Goal: Task Accomplishment & Management: Manage account settings

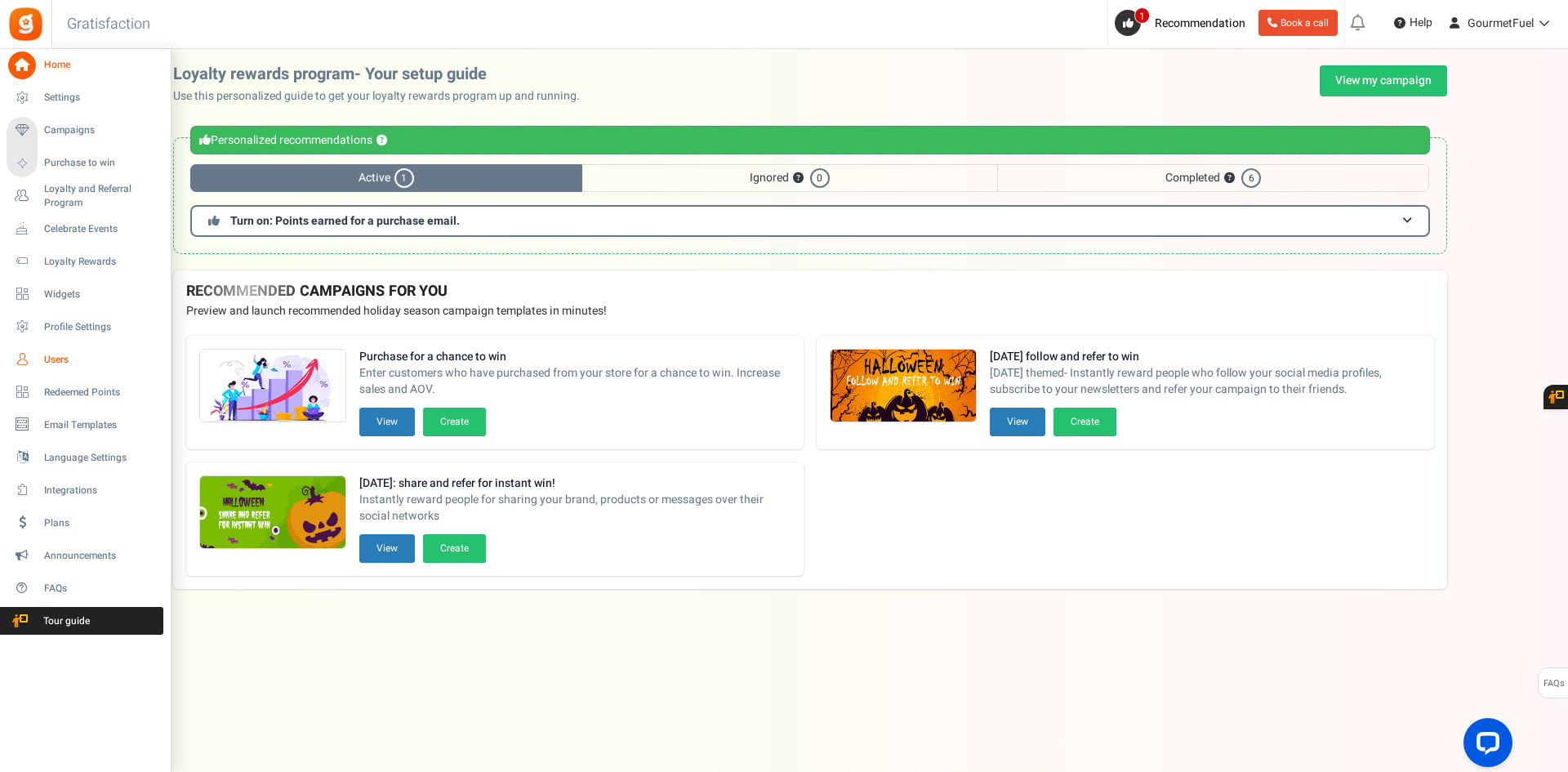
click at [84, 353] on span "Users" at bounding box center [100, 360] width 114 height 14
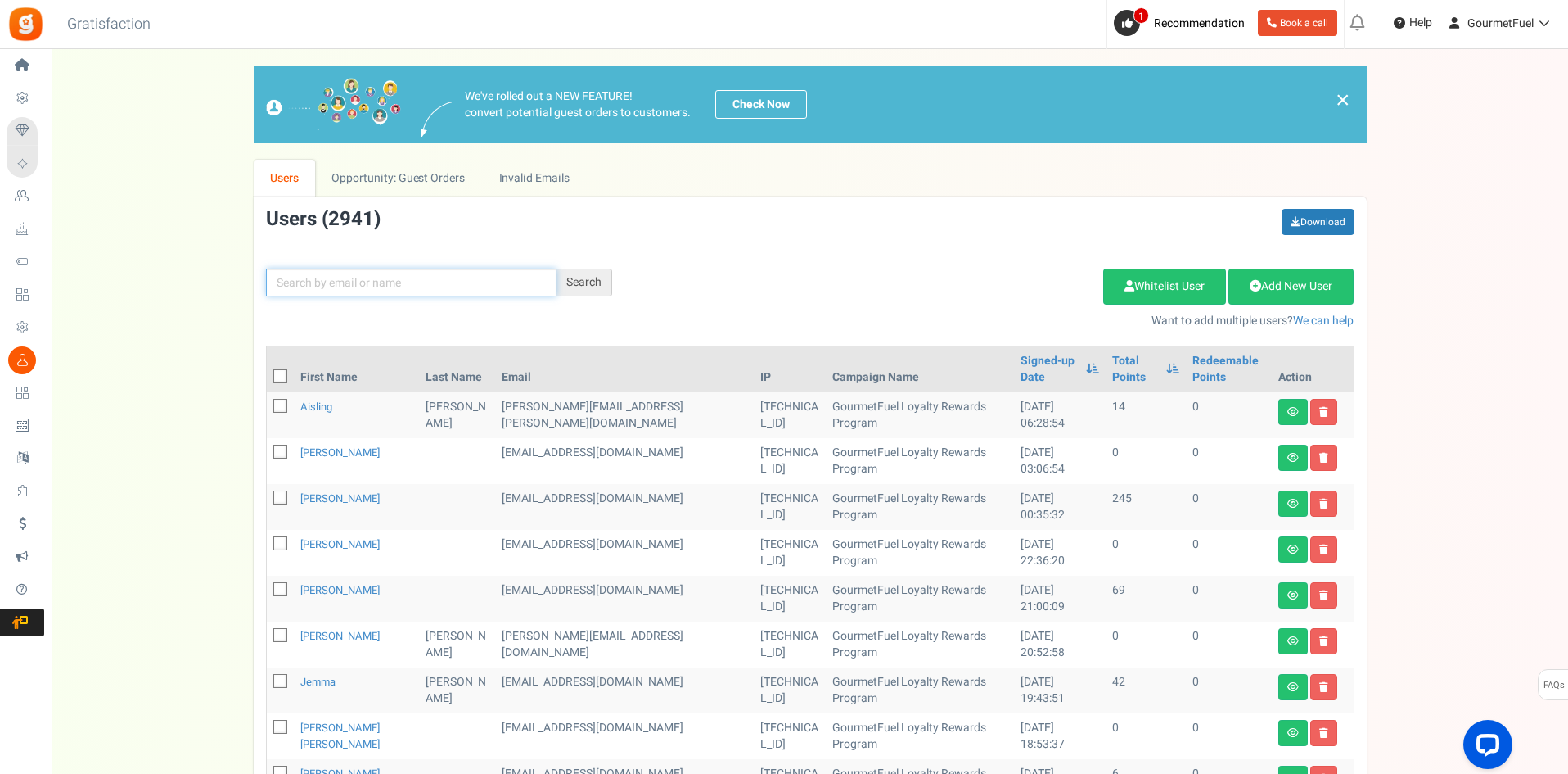
click at [326, 277] on input "text" at bounding box center [412, 282] width 291 height 28
type input "[PERSON_NAME]"
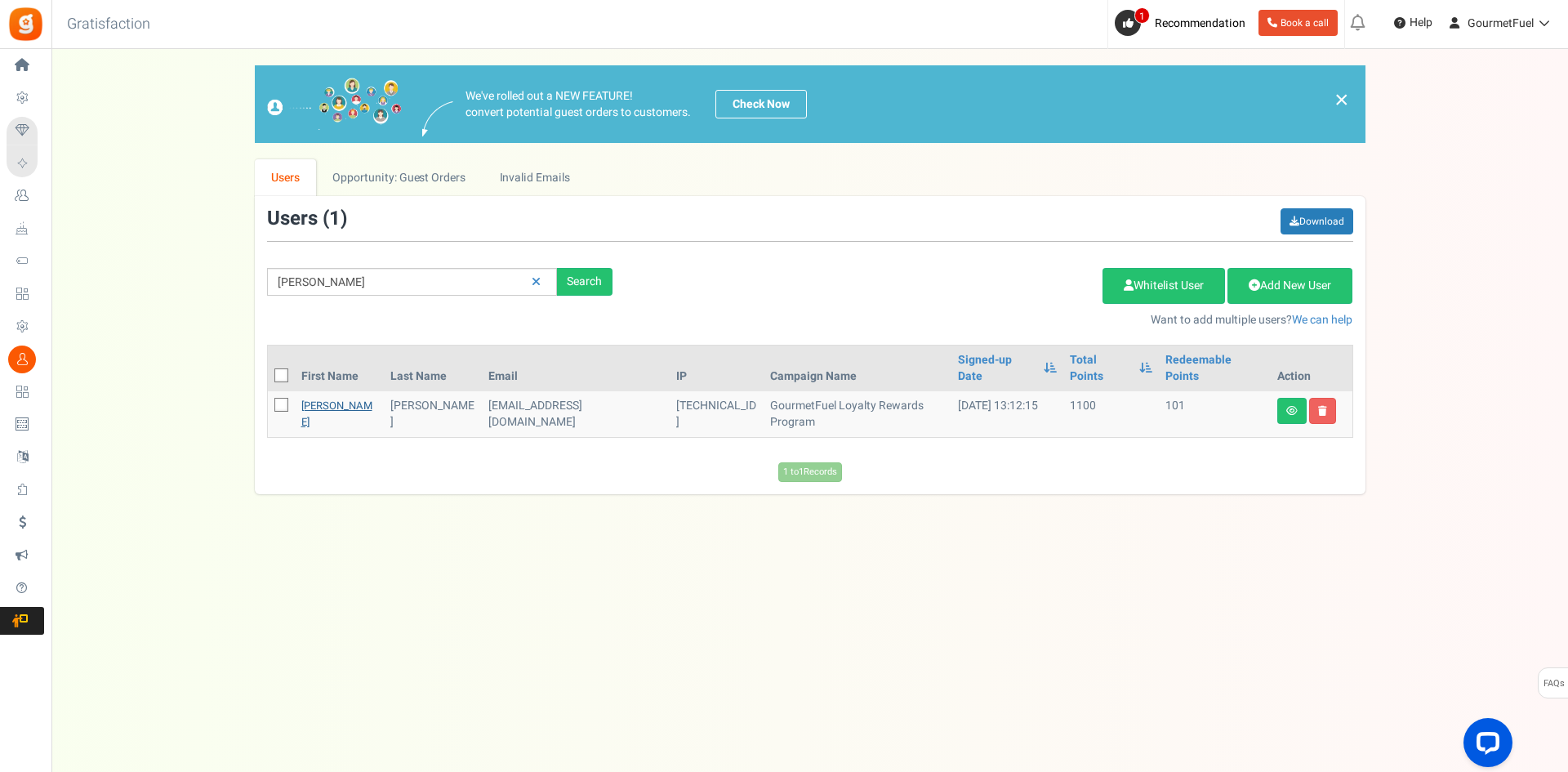
click at [309, 398] on link "[PERSON_NAME]" at bounding box center [336, 414] width 71 height 32
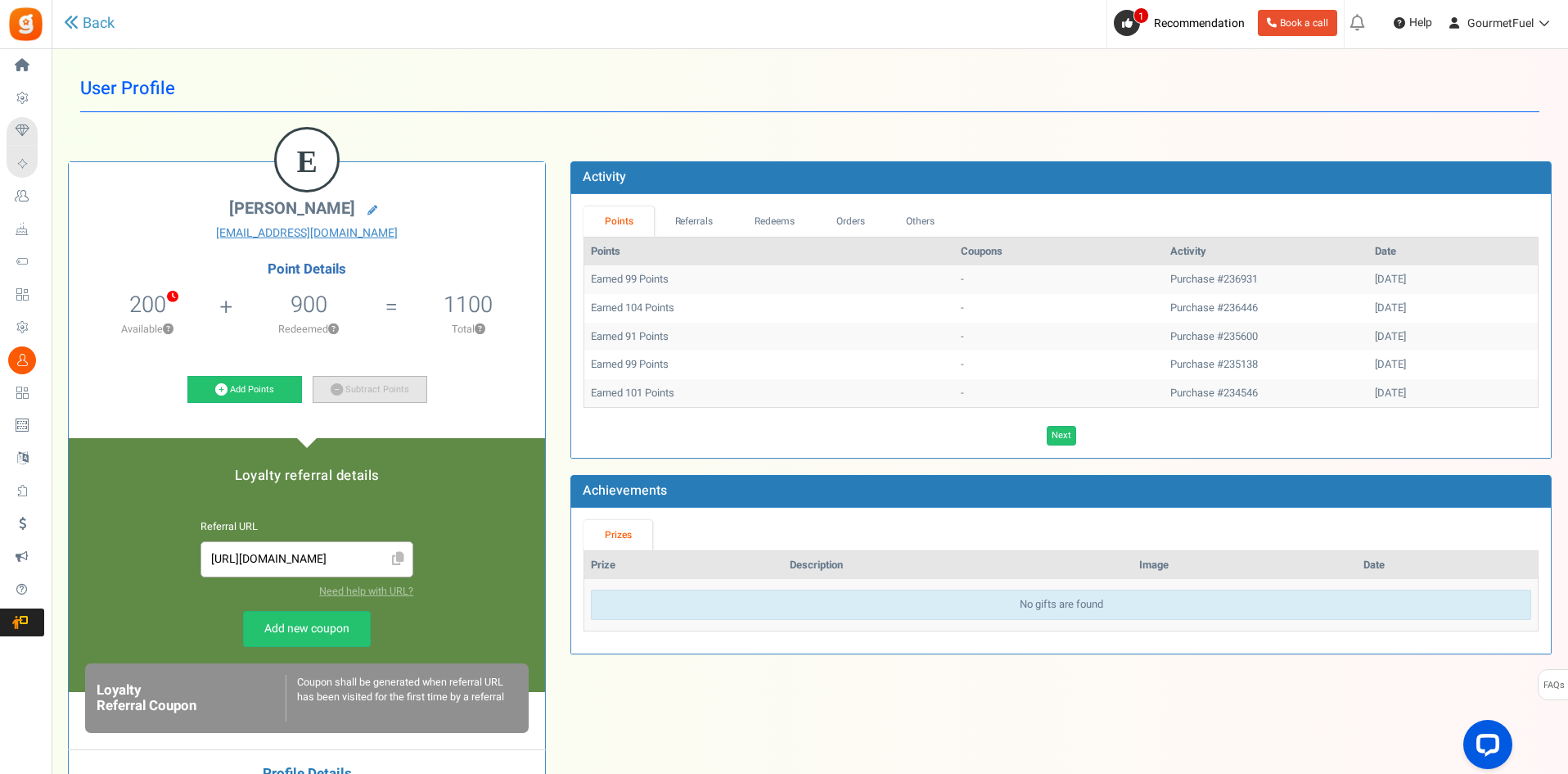
click at [345, 388] on link "Subtract Points" at bounding box center [370, 390] width 115 height 28
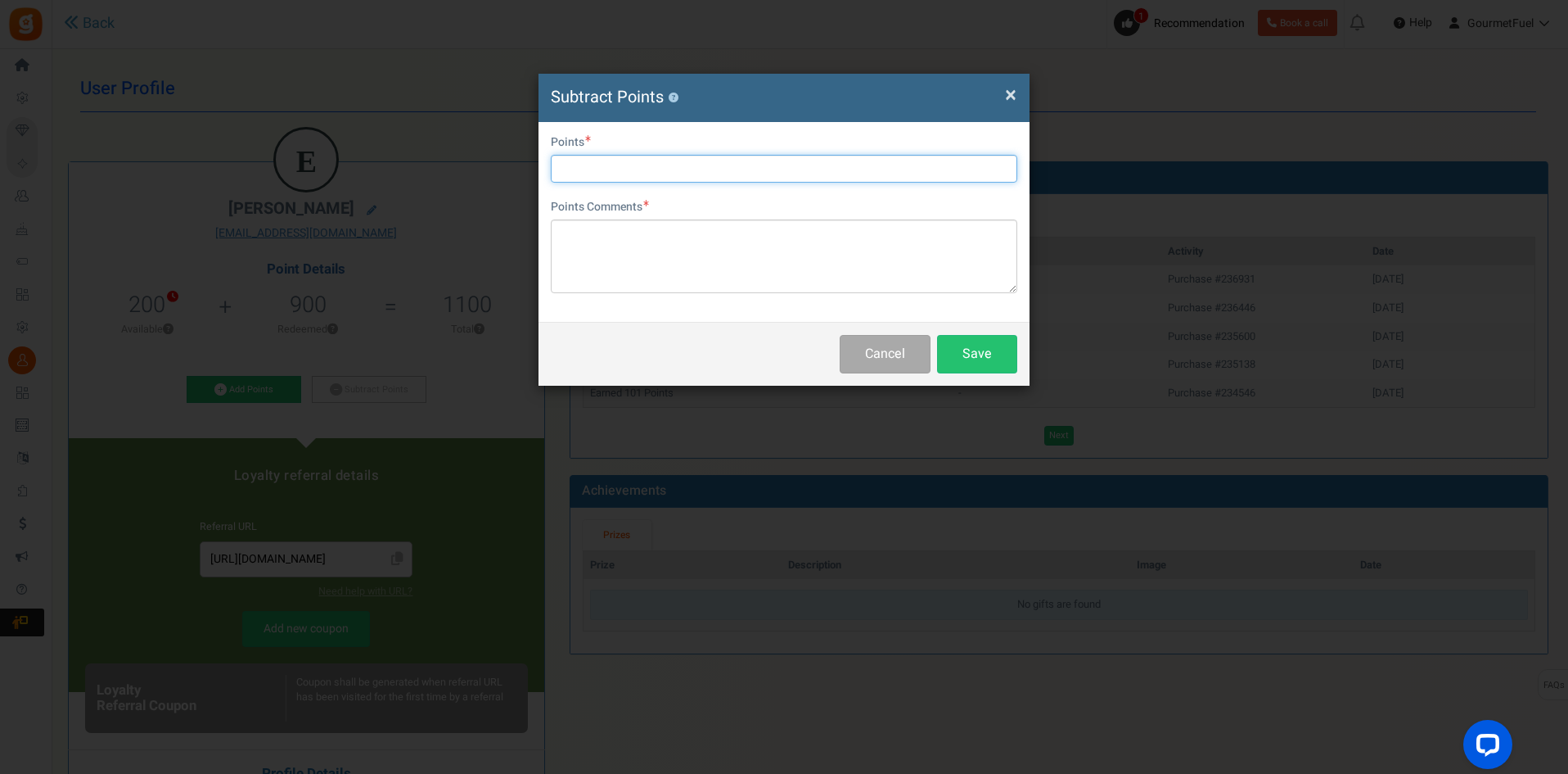
click at [638, 171] on input "text" at bounding box center [784, 169] width 467 height 28
type input "100"
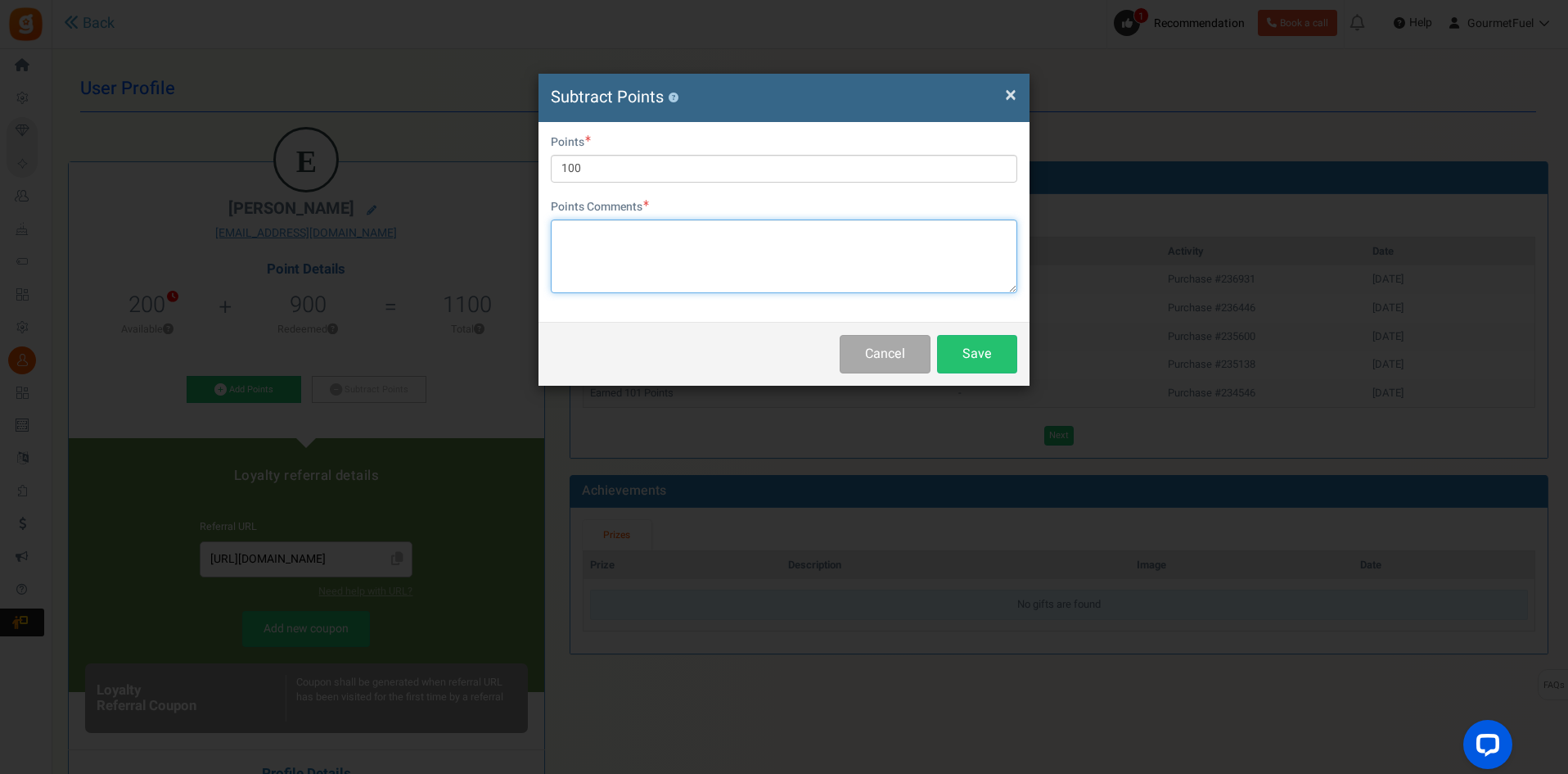
drag, startPoint x: 604, startPoint y: 257, endPoint x: 593, endPoint y: 259, distance: 11.2
click at [604, 257] on textarea at bounding box center [784, 256] width 467 height 74
paste textarea "GRPAYqhWYe2xk"
type textarea "GRPAYqhWYe2xk"
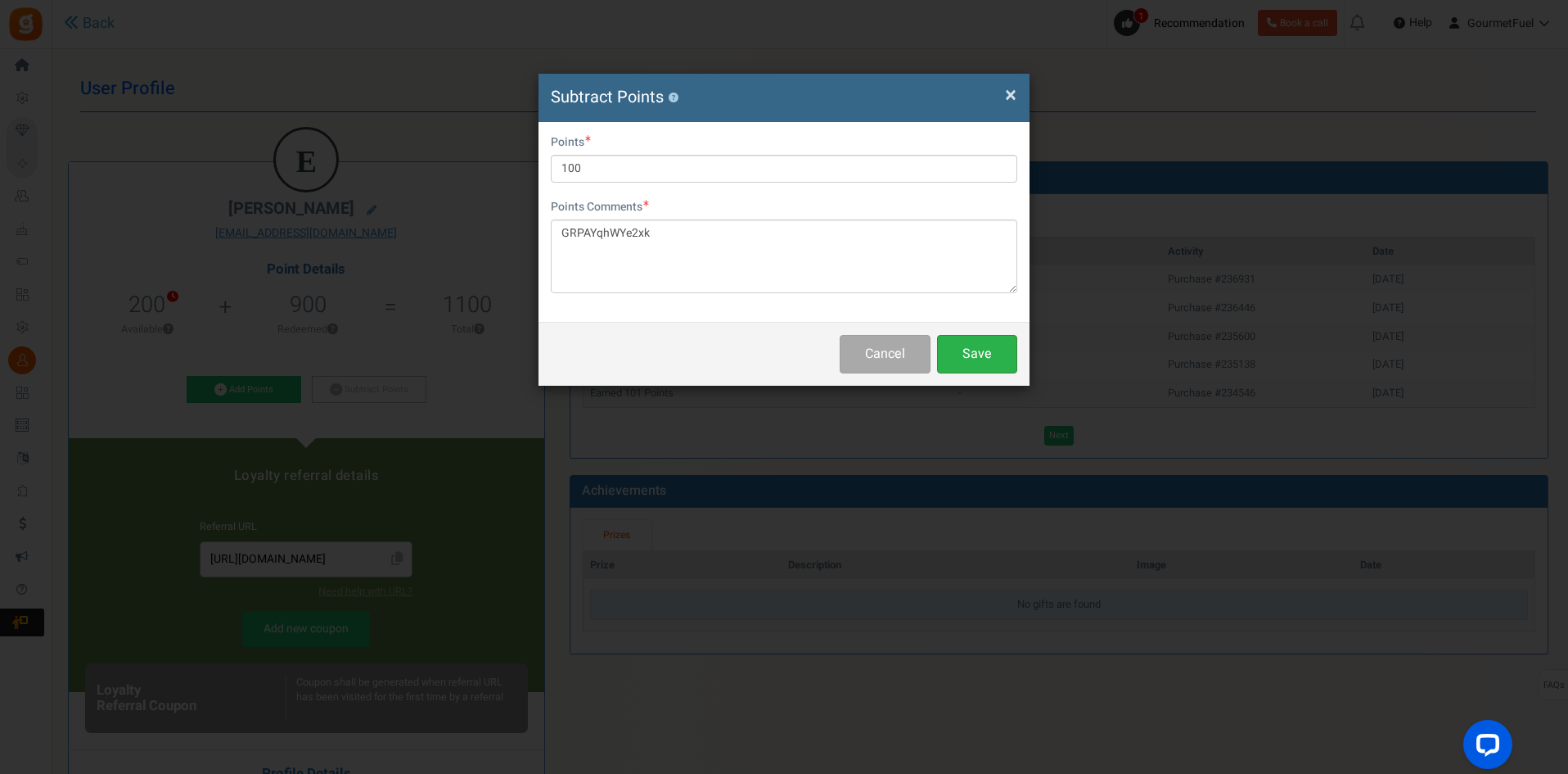
click at [957, 358] on button "Save" at bounding box center [977, 354] width 80 height 39
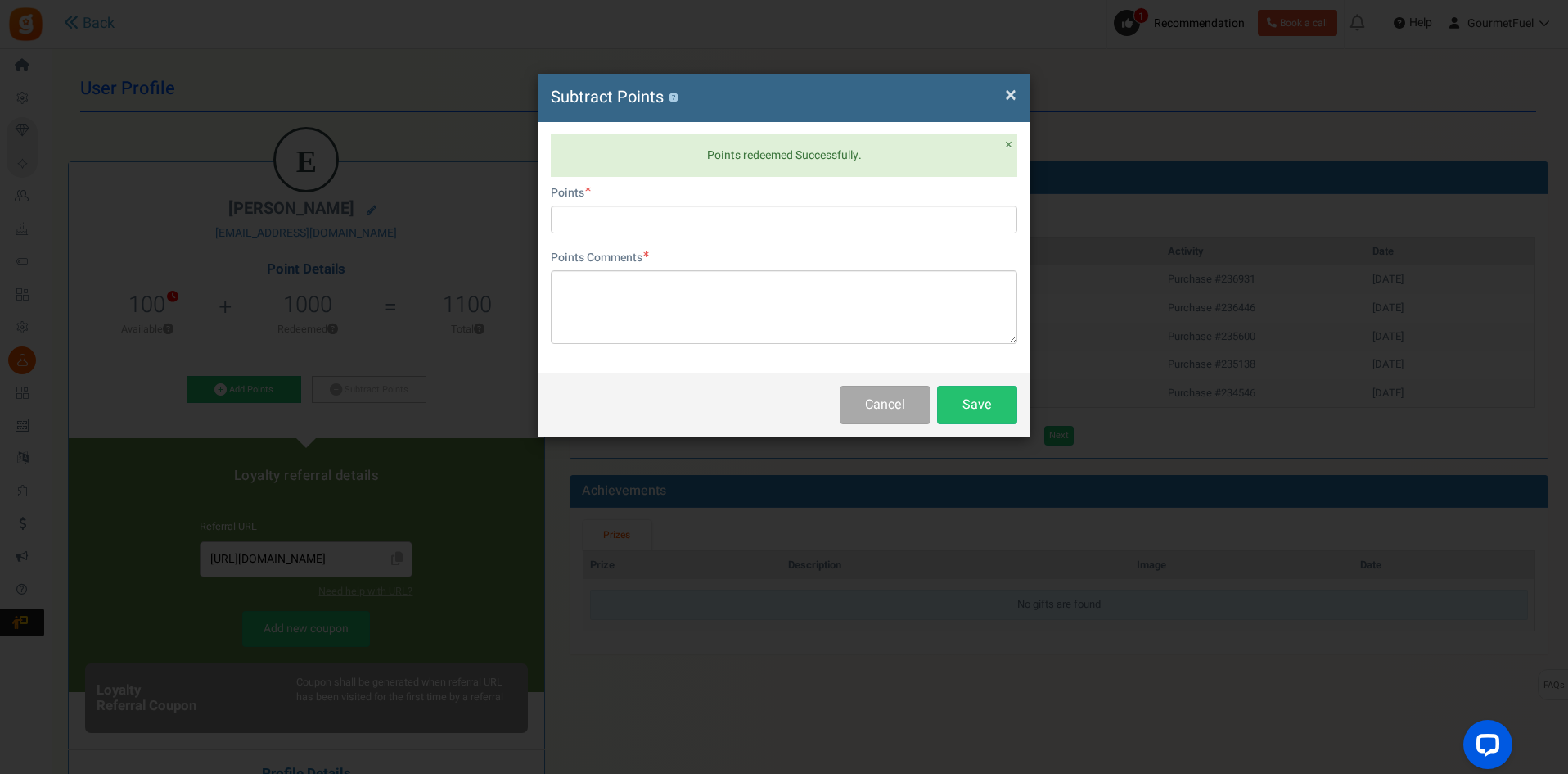
click at [1009, 94] on span "×" at bounding box center [1010, 95] width 11 height 31
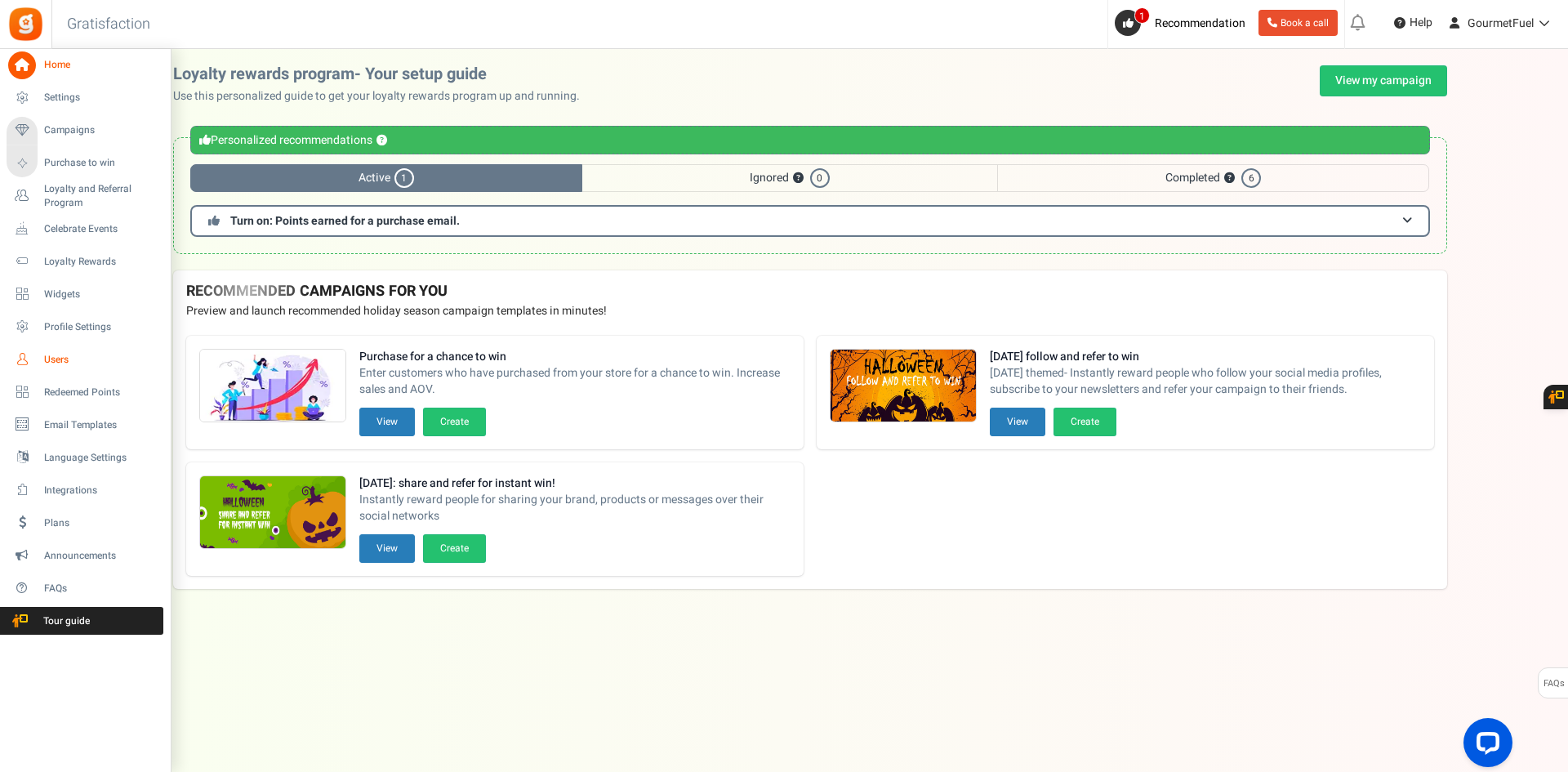
click at [45, 361] on span "Users" at bounding box center [100, 360] width 114 height 14
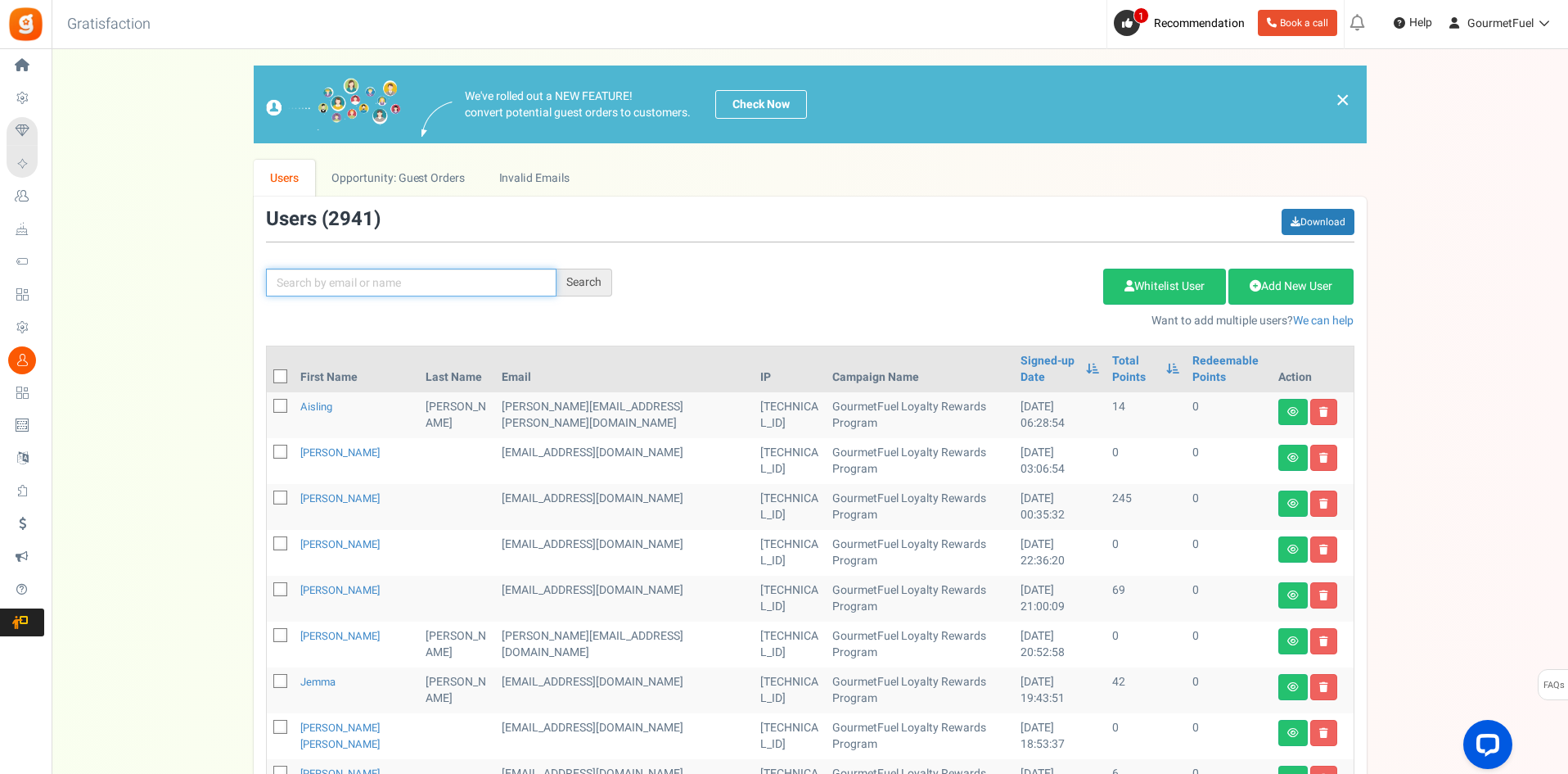
click at [325, 291] on input "text" at bounding box center [412, 282] width 291 height 28
paste input "[EMAIL_ADDRESS][DOMAIN_NAME]"
type input "[EMAIL_ADDRESS][DOMAIN_NAME]"
click at [569, 275] on div "Search" at bounding box center [584, 282] width 56 height 28
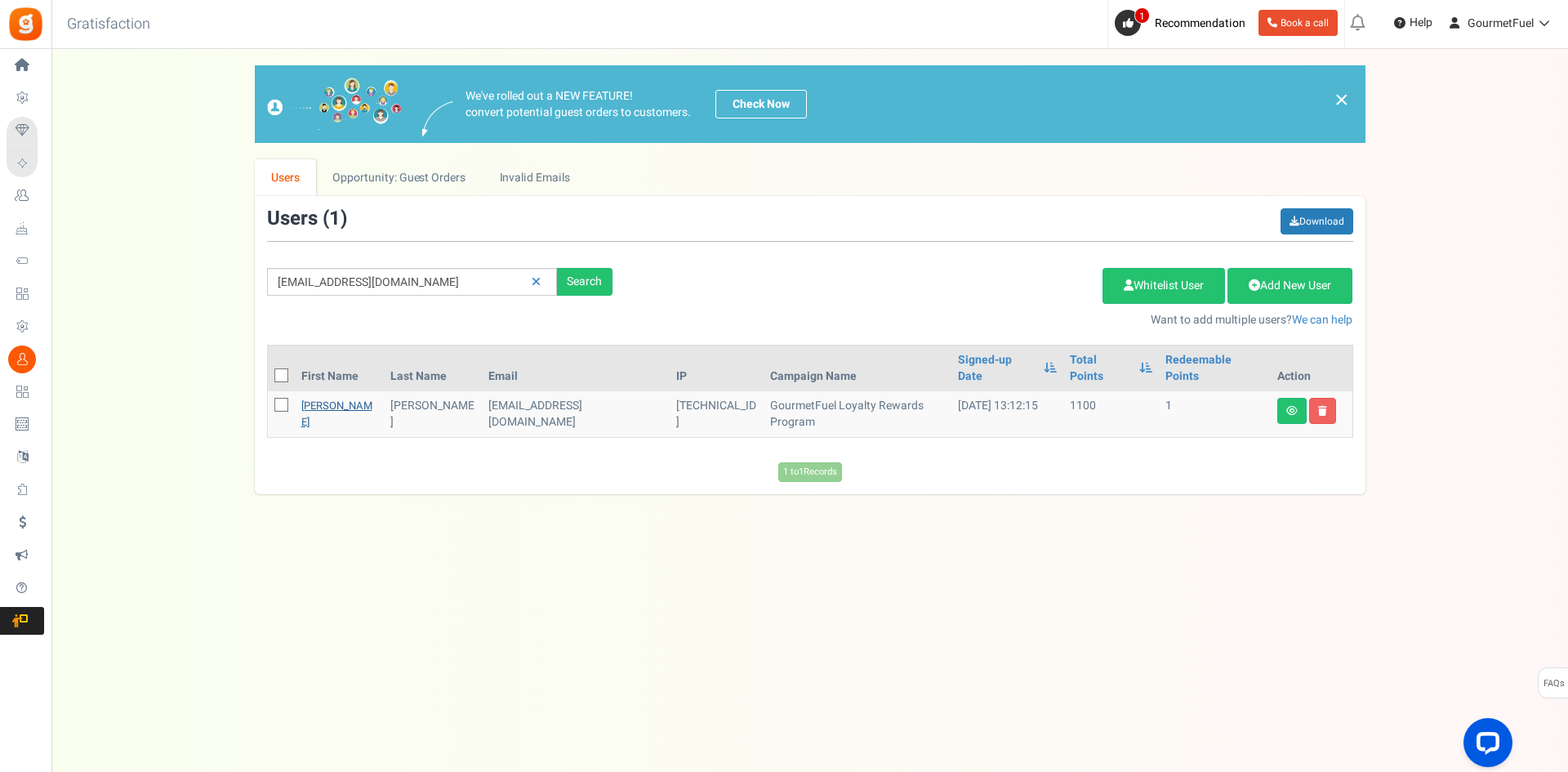
click at [314, 398] on link "[PERSON_NAME]" at bounding box center [336, 414] width 71 height 32
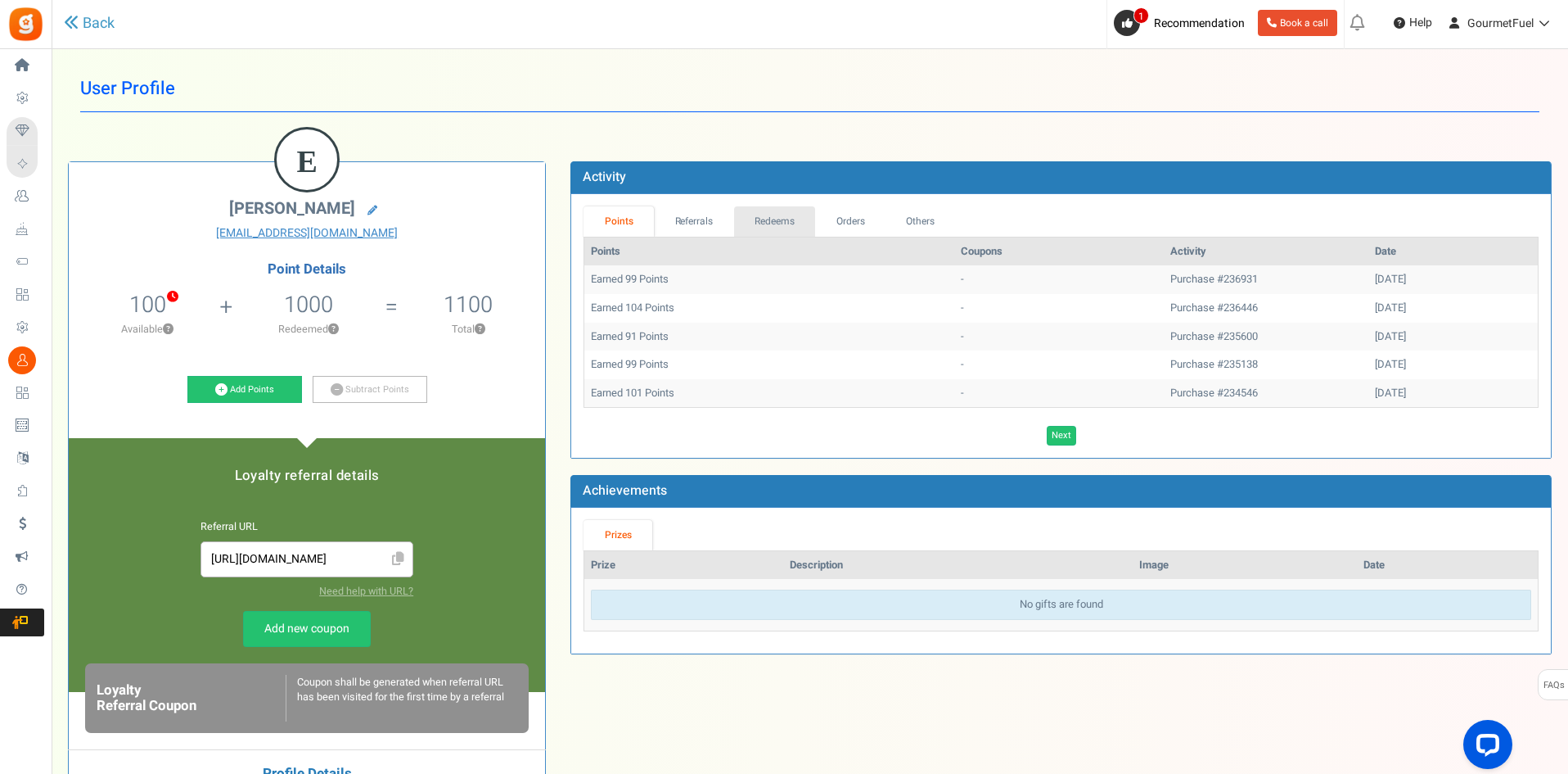
click at [791, 224] on link "Redeems" at bounding box center [776, 221] width 82 height 30
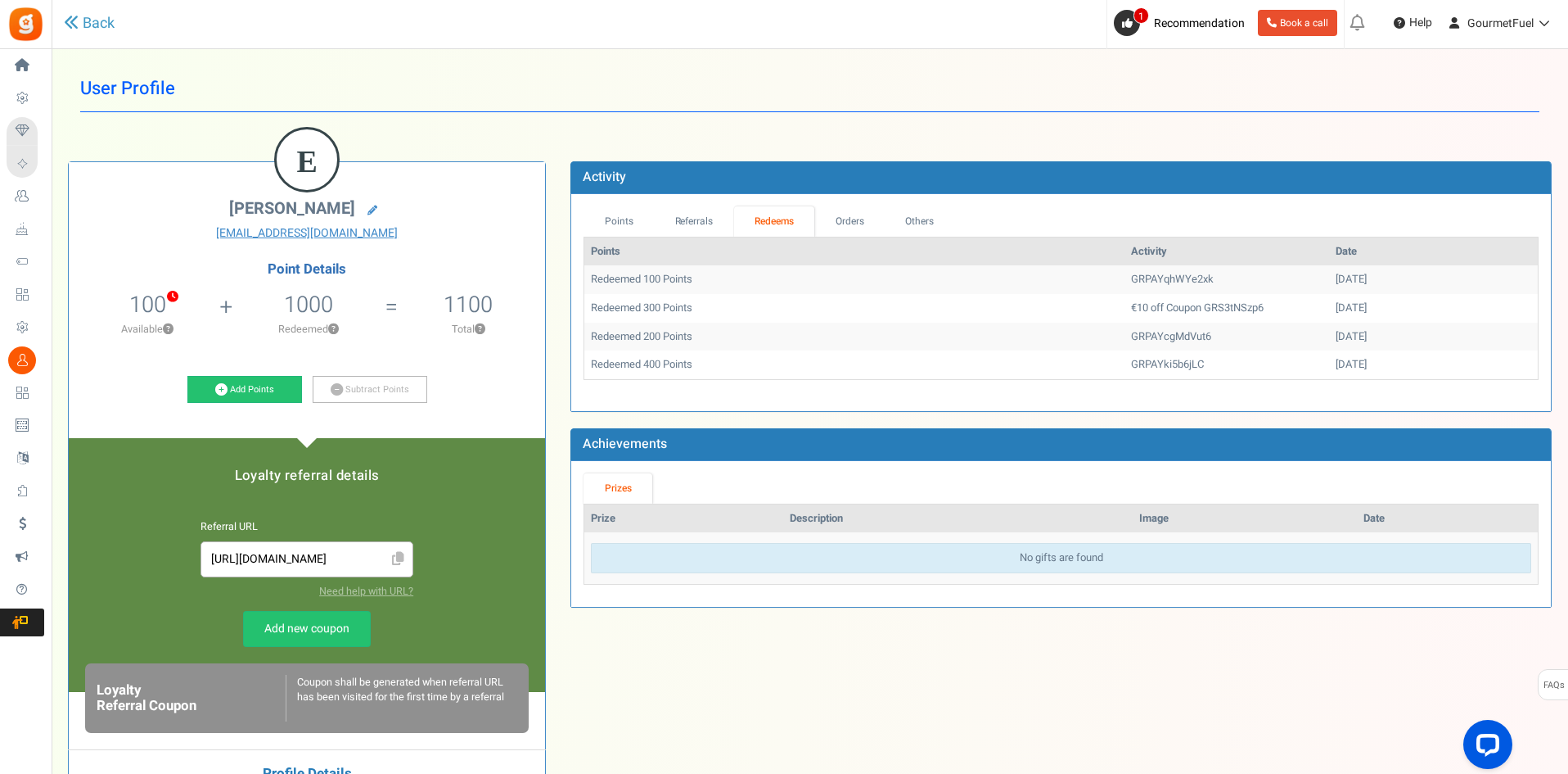
drag, startPoint x: 726, startPoint y: 311, endPoint x: 999, endPoint y: 281, distance: 274.6
click at [999, 281] on td "Redeemed 100 Points" at bounding box center [854, 279] width 540 height 29
click at [860, 212] on link "Orders" at bounding box center [849, 221] width 71 height 30
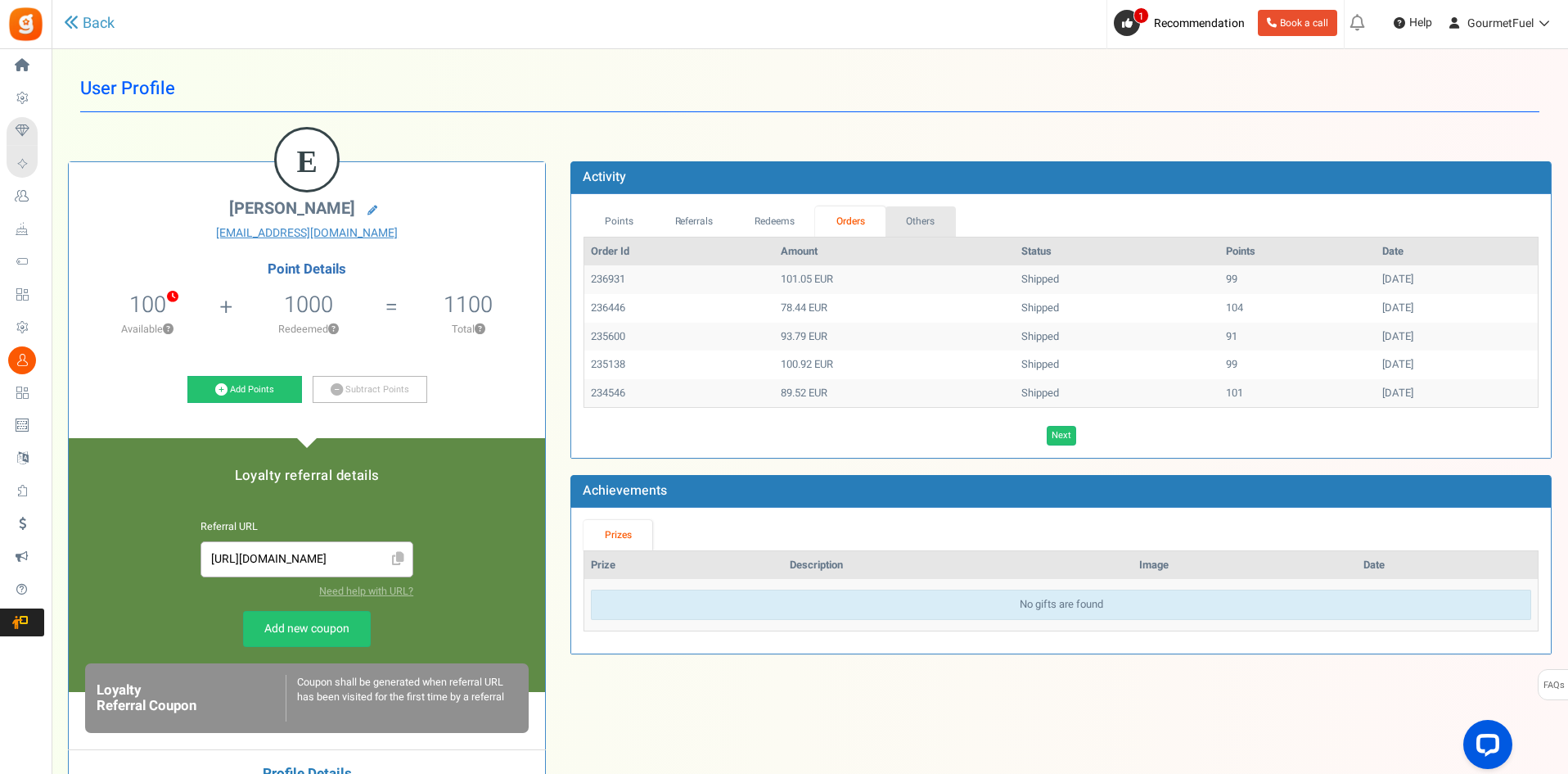
click at [943, 213] on link "Others" at bounding box center [921, 221] width 71 height 30
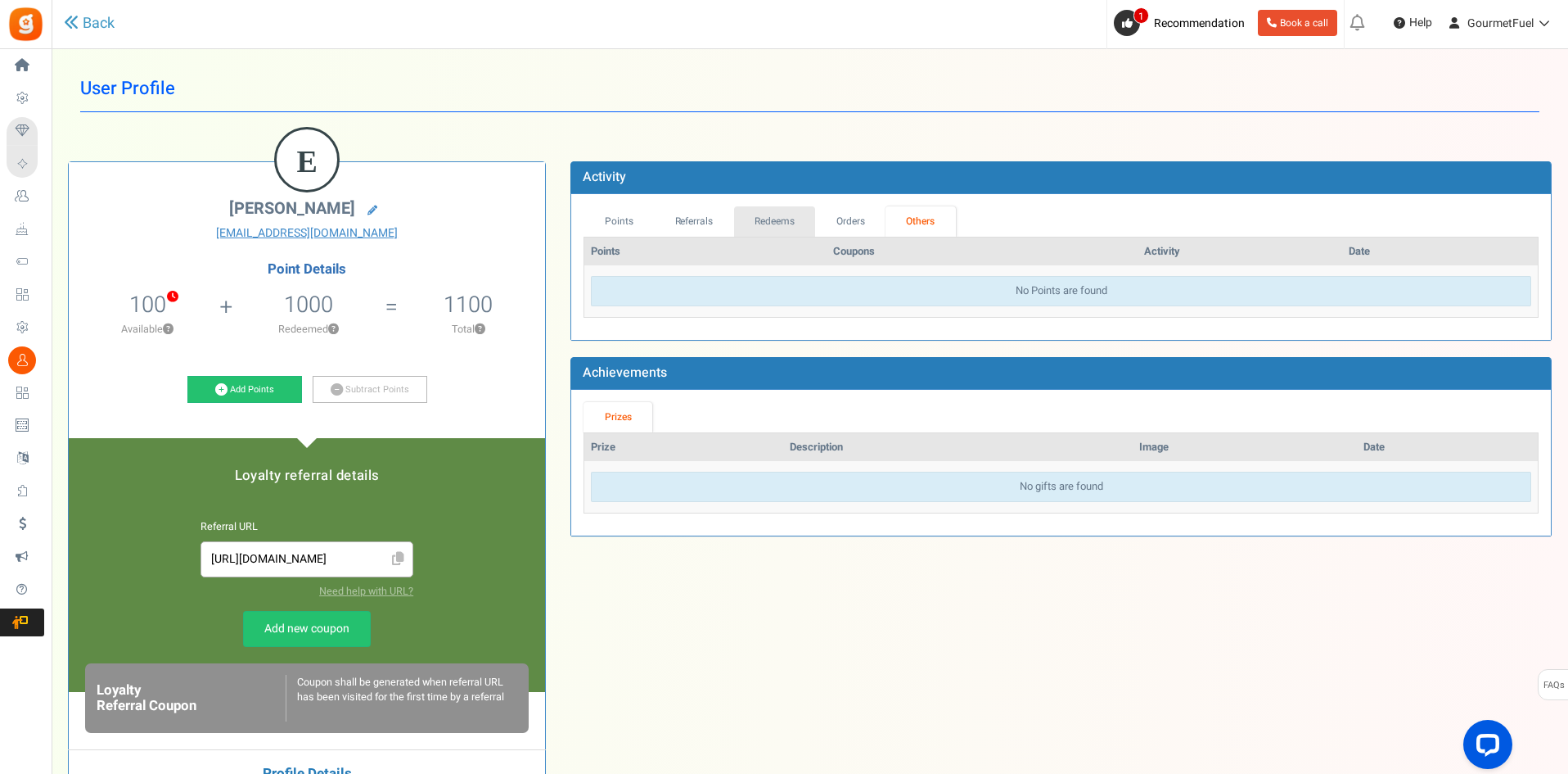
click at [784, 219] on link "Redeems" at bounding box center [776, 221] width 82 height 30
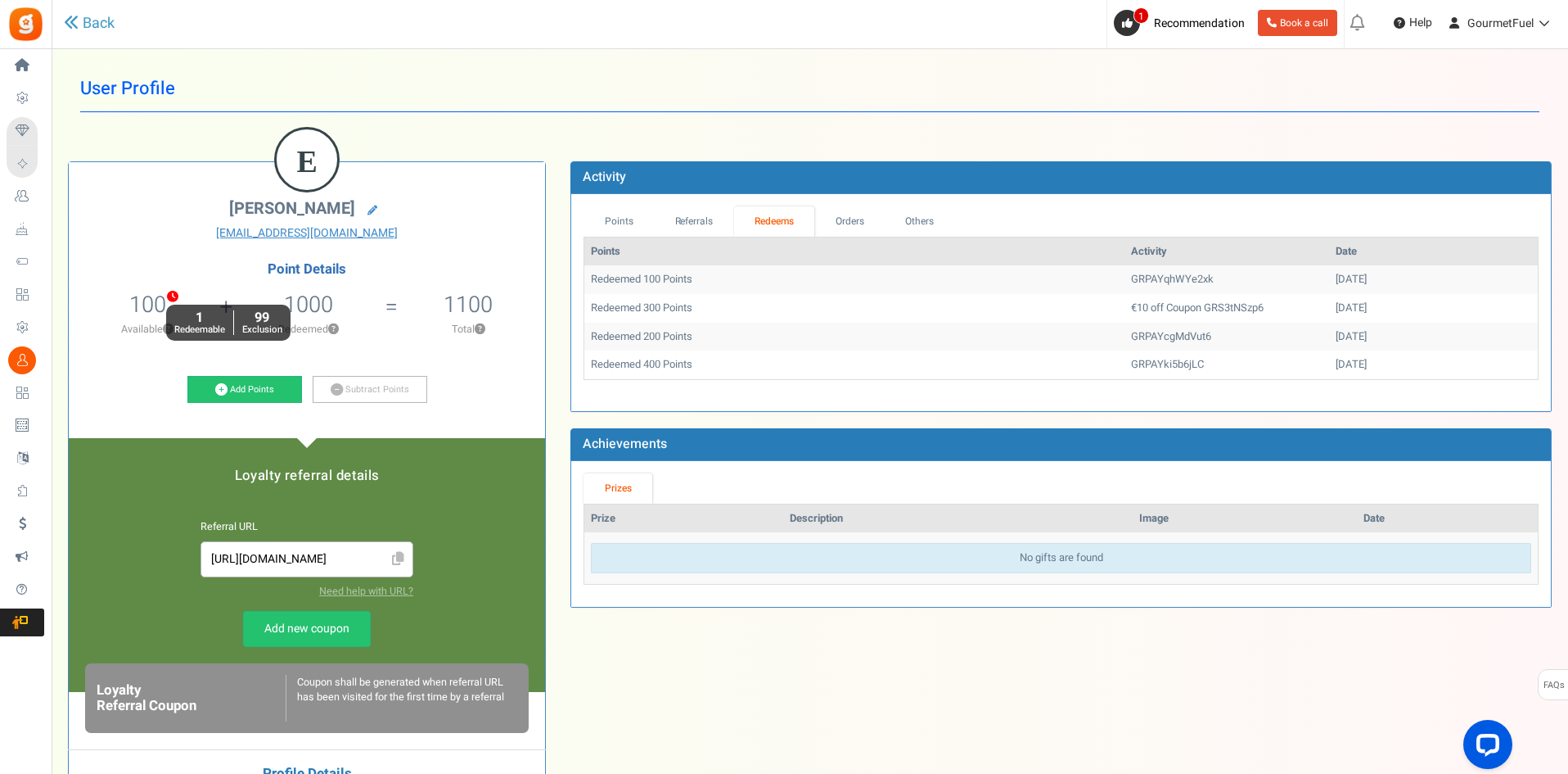
click at [166, 292] on icon "1 Redeemable 99 Exclusion" at bounding box center [166, 292] width 0 height 0
